Goal: Communication & Community: Answer question/provide support

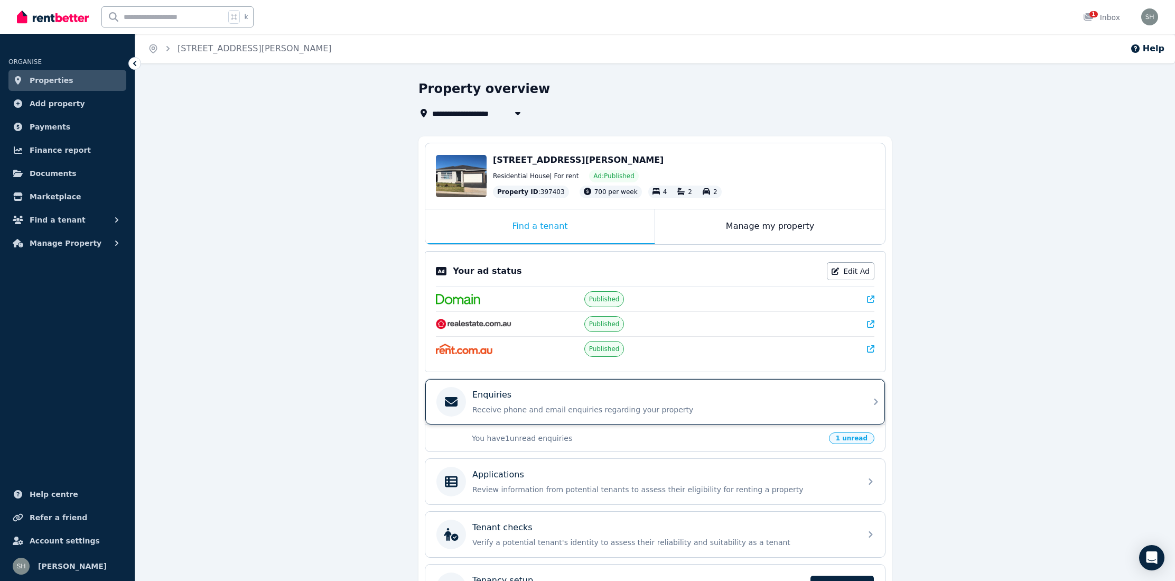
click at [556, 403] on div "Enquiries Receive phone and email enquiries regarding your property" at bounding box center [663, 401] width 383 height 26
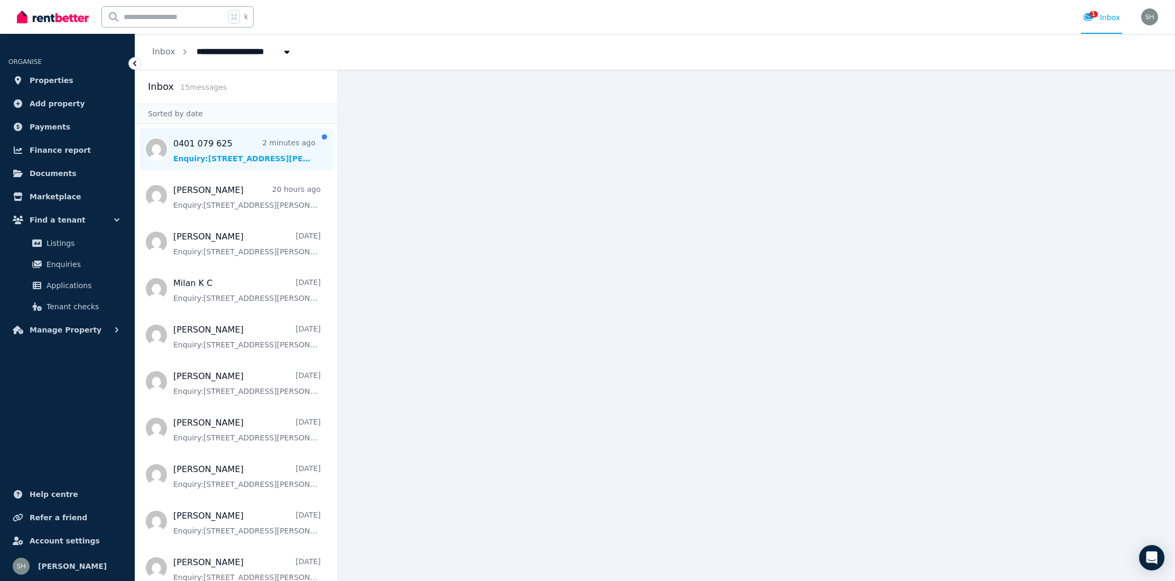
click at [248, 148] on span "Message list" at bounding box center [236, 149] width 202 height 42
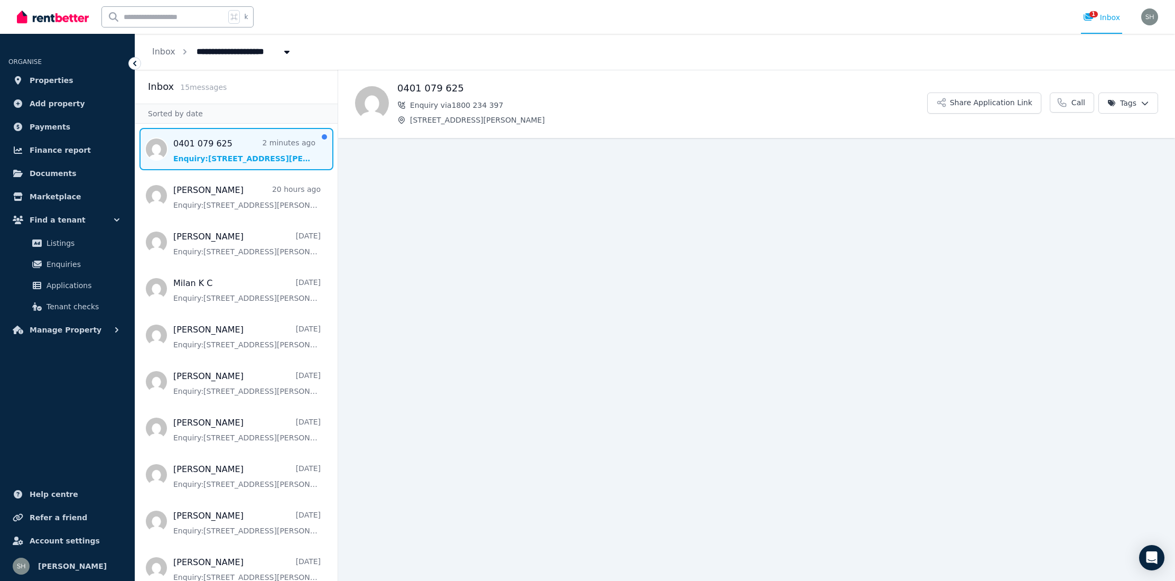
click at [265, 143] on span "Message list" at bounding box center [236, 149] width 202 height 42
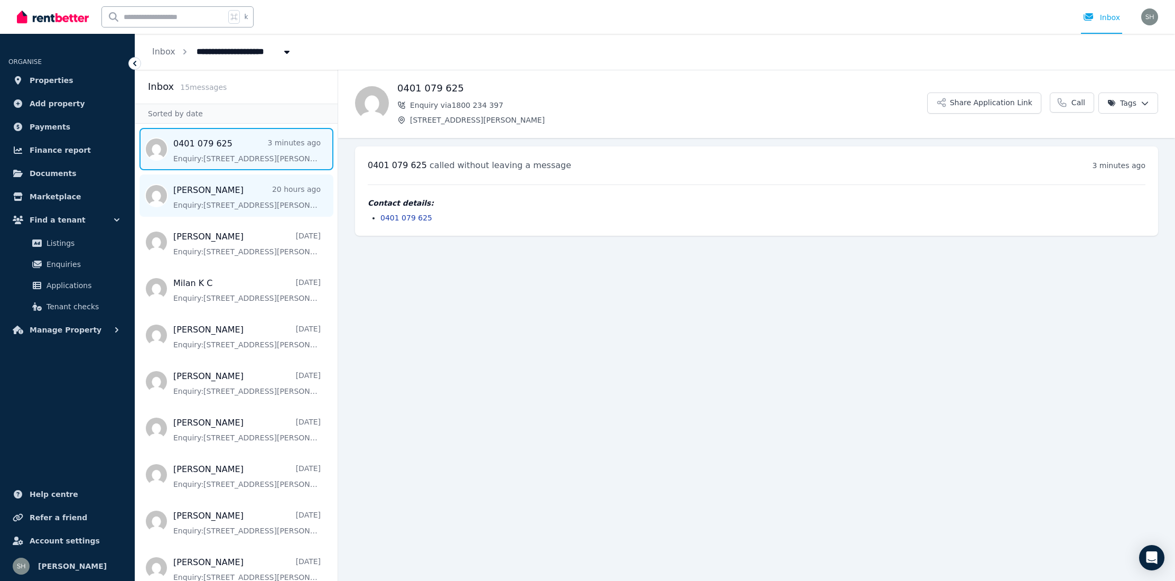
click at [242, 191] on span "Message list" at bounding box center [236, 195] width 202 height 42
